Goal: Check status

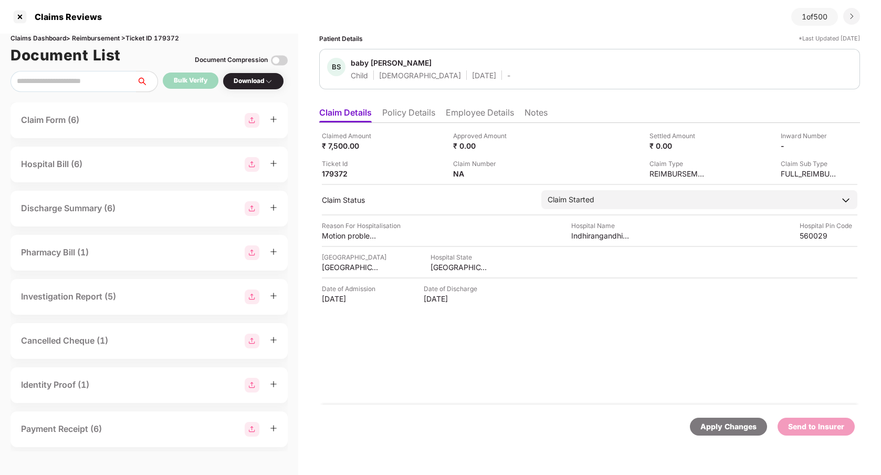
click at [458, 362] on div "Claimed Amount ₹ 7,500.00 Approved Amount ₹ 0.00 Settled Amount ₹ 0.00 Inward N…" at bounding box center [589, 263] width 541 height 281
click at [22, 18] on div at bounding box center [20, 16] width 17 height 17
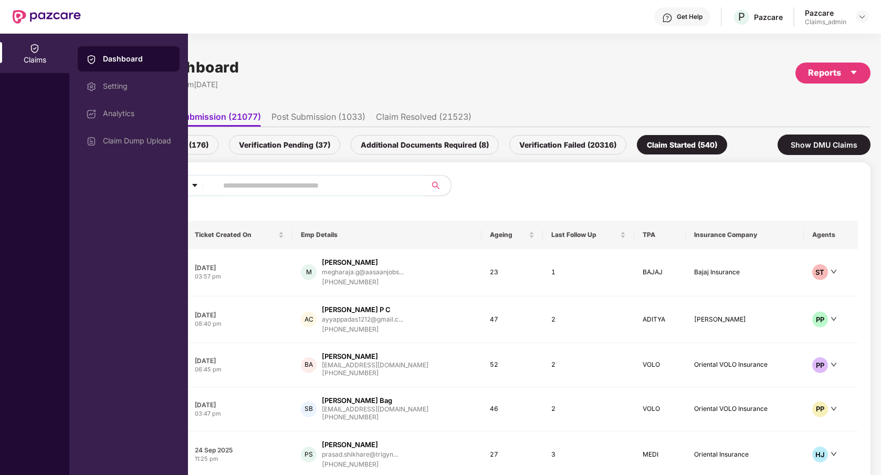
click at [485, 91] on div "Claims Dashboard Last Updated on 03:44 pm[DATE] Reports" at bounding box center [475, 73] width 791 height 56
